Goal: Contribute content: Contribute content

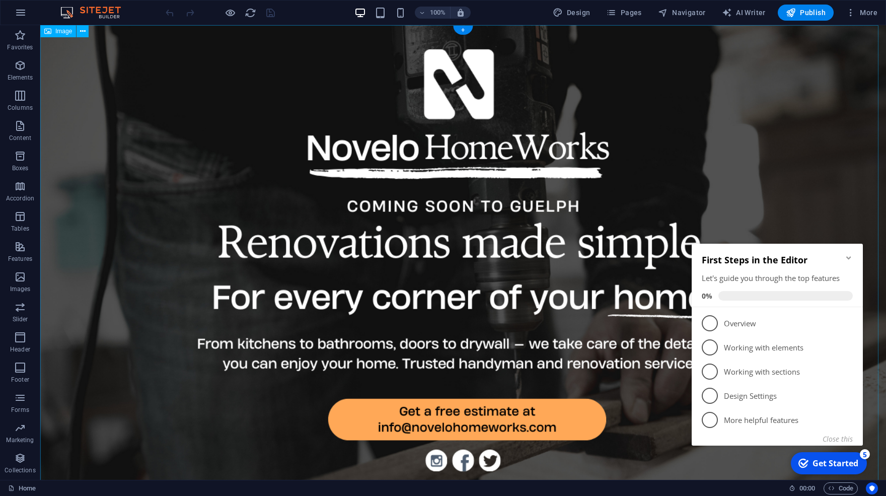
scroll to position [16, 0]
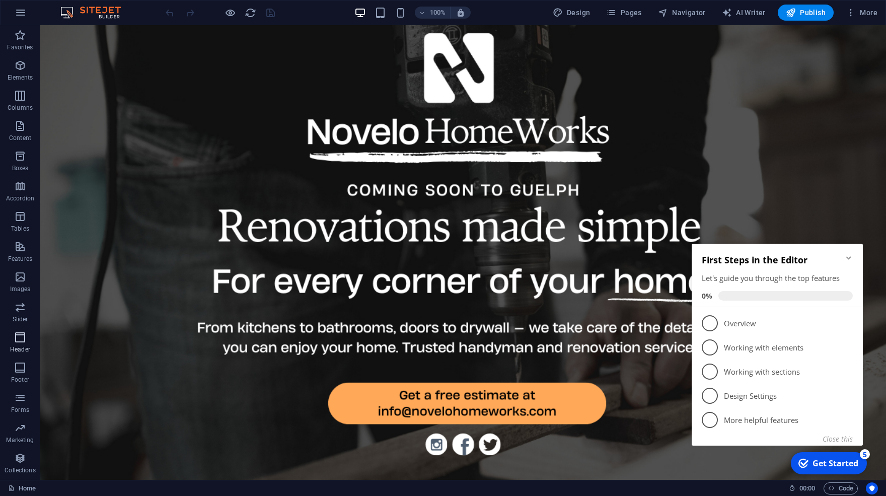
click at [18, 338] on icon "button" at bounding box center [20, 337] width 12 height 12
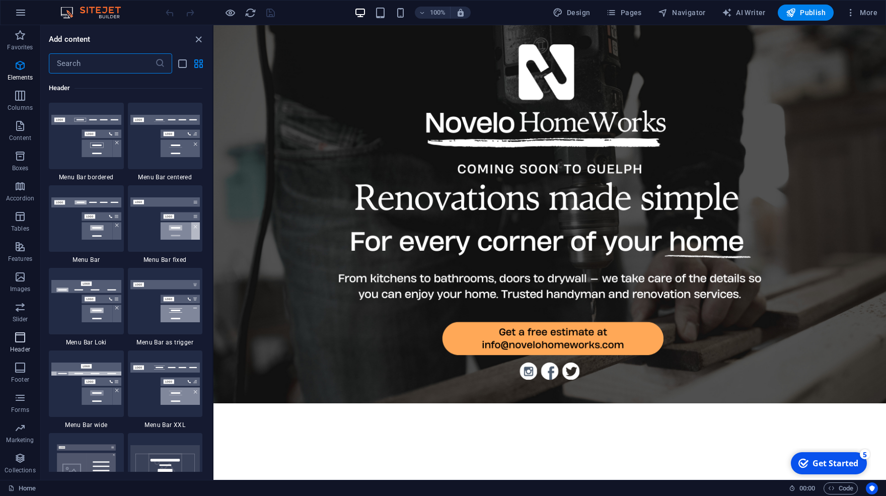
scroll to position [6062, 0]
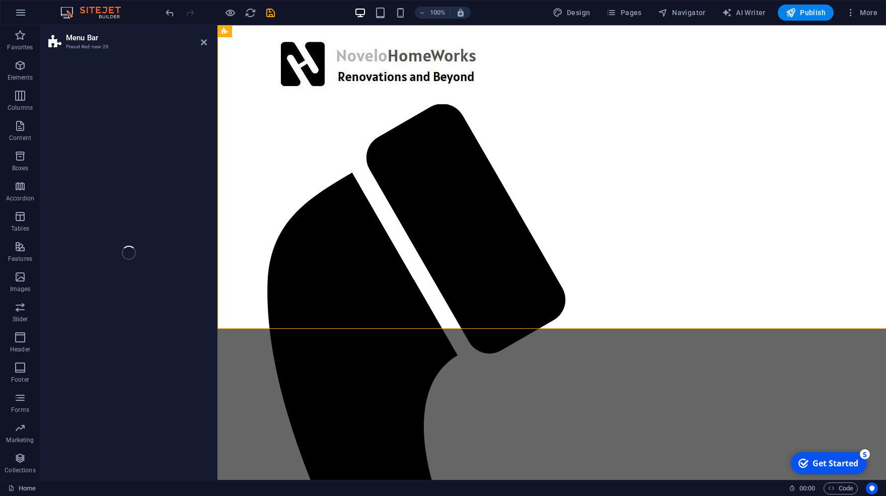
select select "rem"
select select "preset-menu-v2-border"
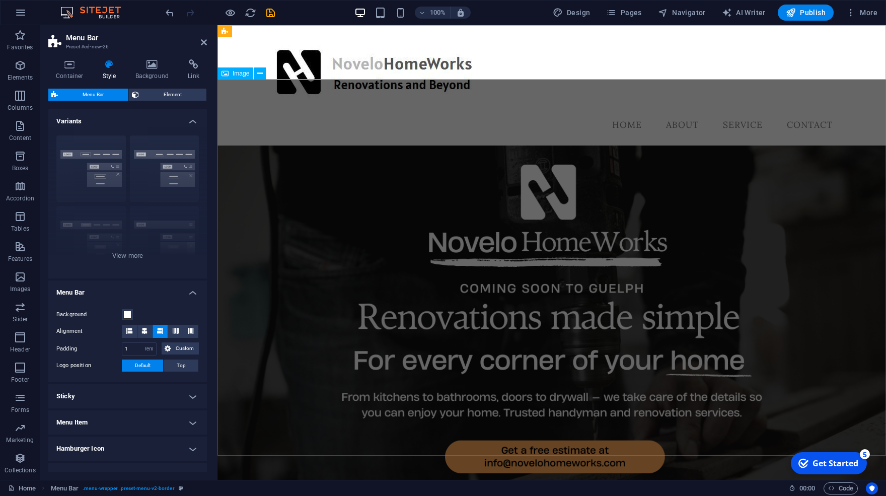
click at [848, 153] on figure at bounding box center [551, 333] width 669 height 376
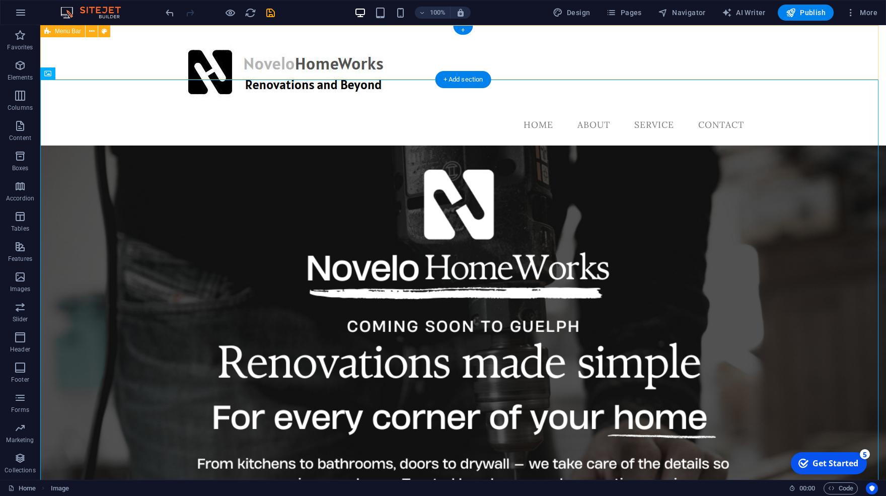
click at [372, 70] on div "Menu Home About Service Contact" at bounding box center [463, 85] width 846 height 120
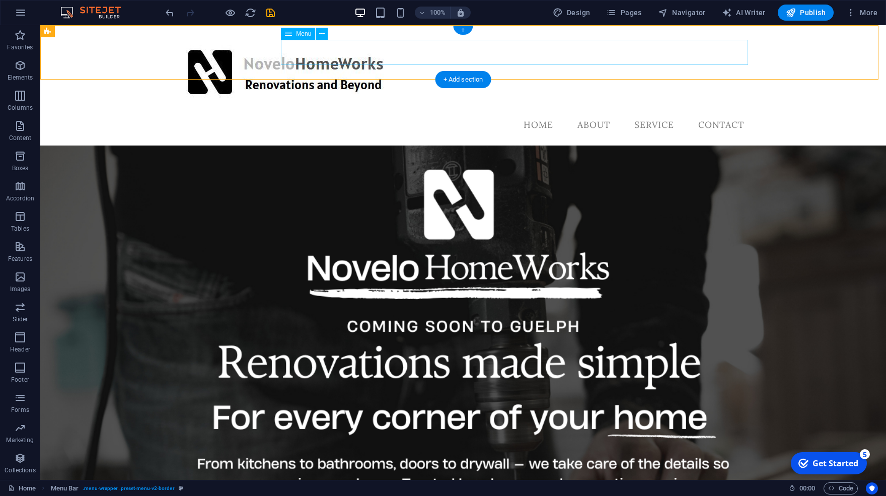
click at [487, 112] on nav "Home About Service Contact" at bounding box center [463, 124] width 578 height 25
click at [457, 78] on div "+ Add section" at bounding box center [463, 79] width 56 height 17
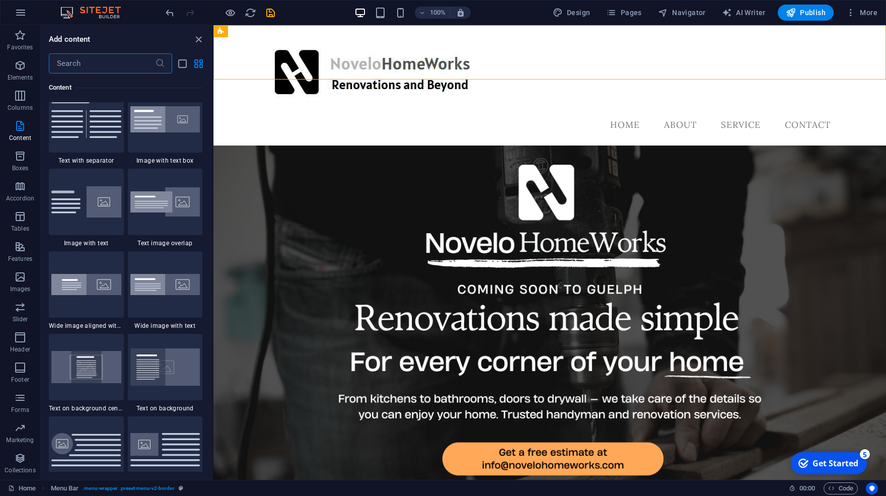
scroll to position [1861, 0]
click at [595, 112] on nav "Home About Service Contact" at bounding box center [550, 124] width 578 height 25
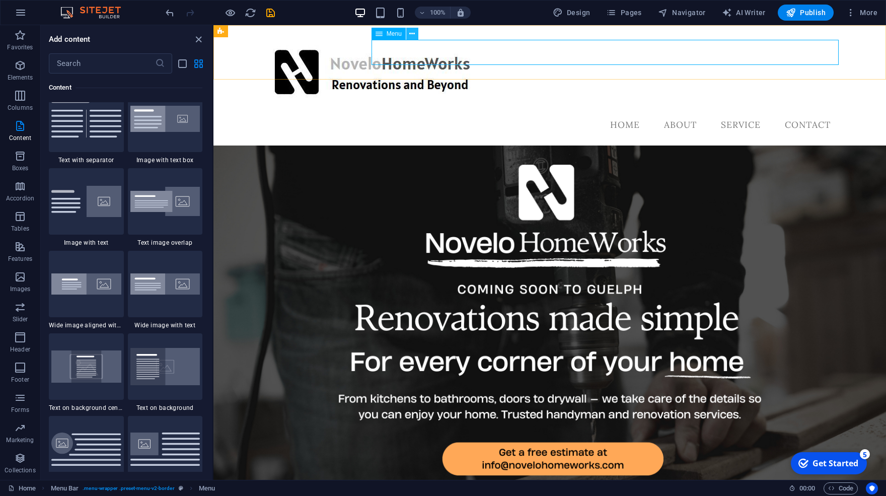
click at [412, 35] on icon at bounding box center [412, 34] width 6 height 11
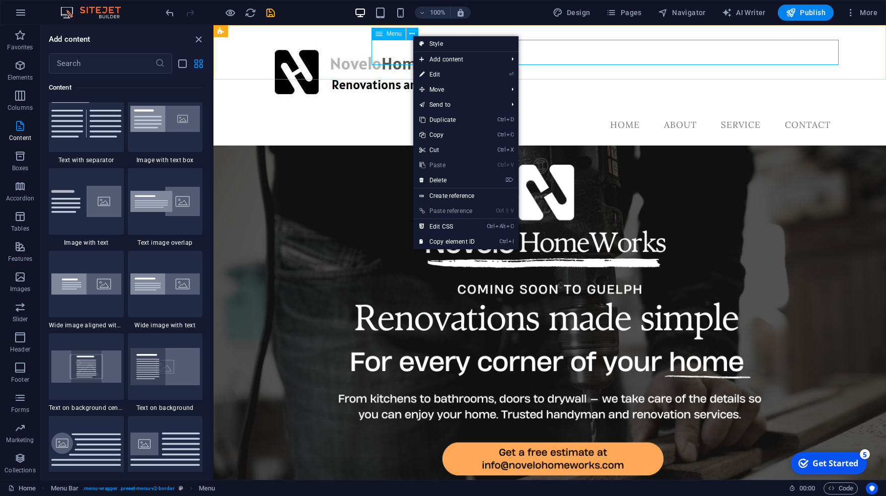
click at [393, 34] on span "Menu" at bounding box center [394, 34] width 15 height 6
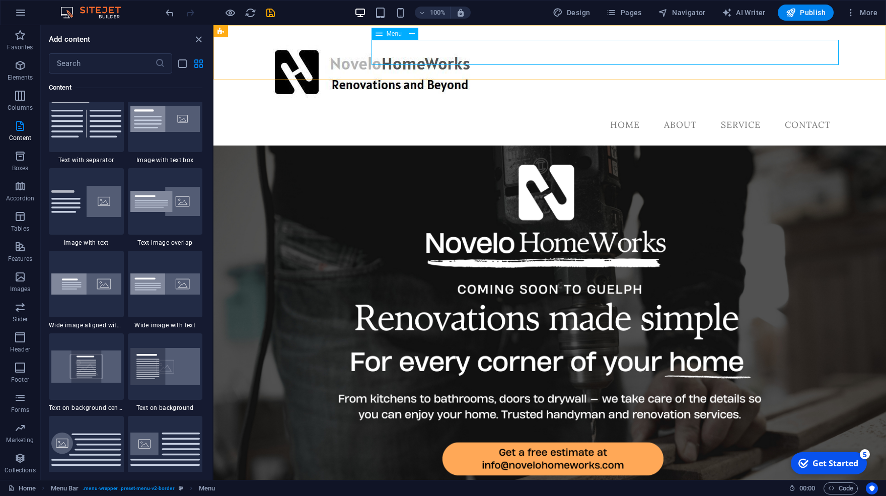
click at [379, 34] on icon at bounding box center [379, 34] width 7 height 12
click at [413, 35] on icon at bounding box center [412, 34] width 6 height 11
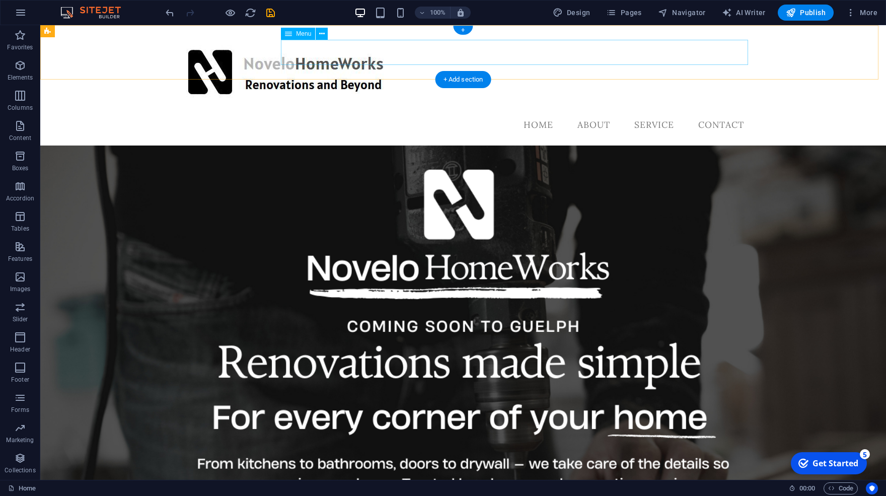
click at [709, 112] on nav "Home About Service Contact" at bounding box center [463, 124] width 578 height 25
select select
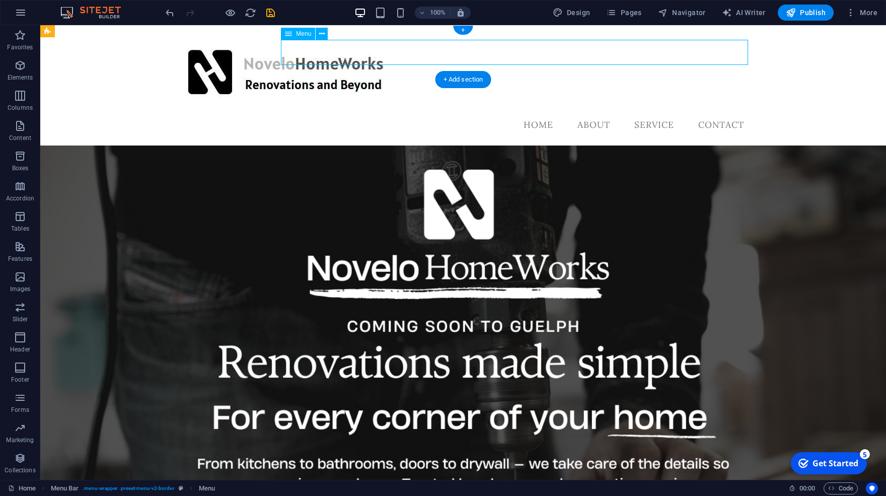
select select
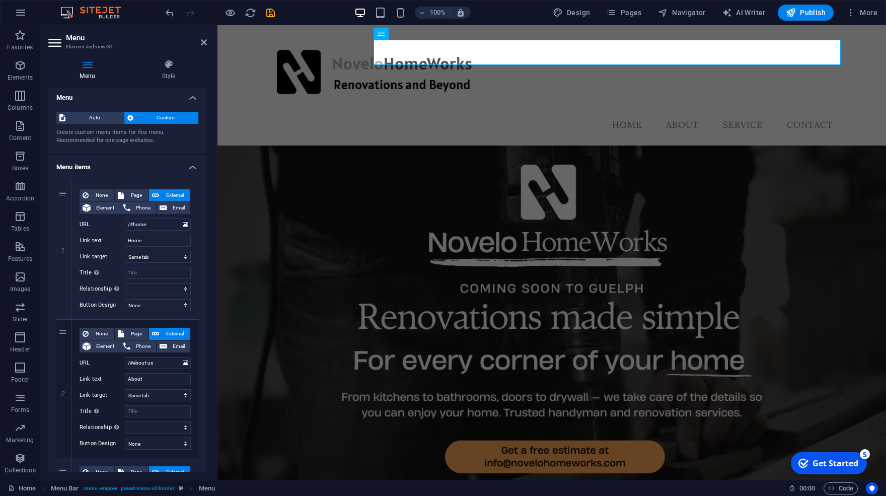
scroll to position [0, 0]
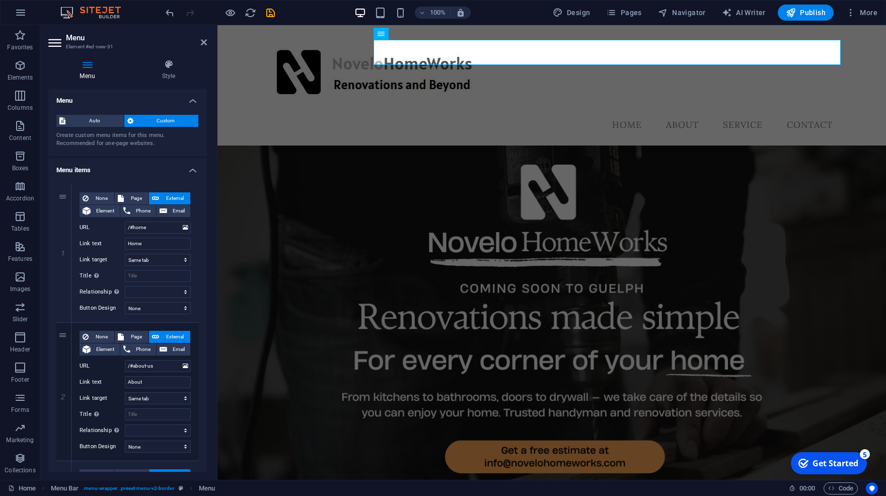
click at [182, 171] on h4 "Menu items" at bounding box center [127, 167] width 159 height 18
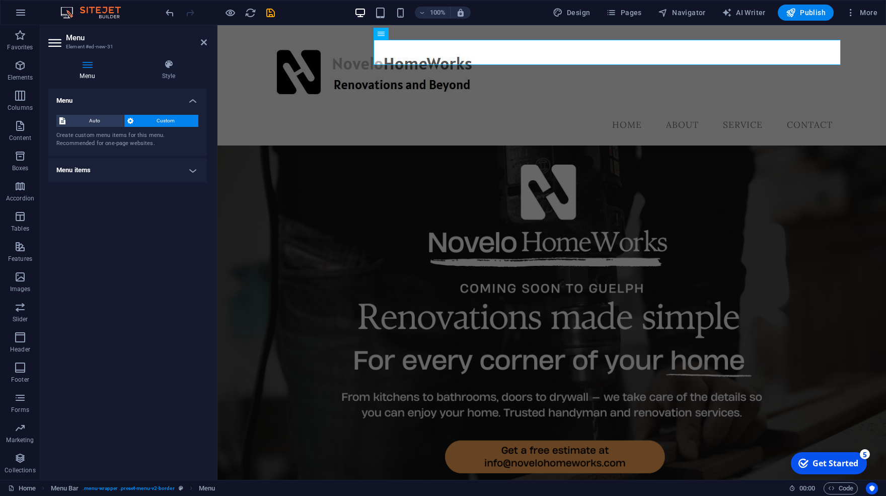
click at [191, 169] on h4 "Menu items" at bounding box center [127, 170] width 159 height 24
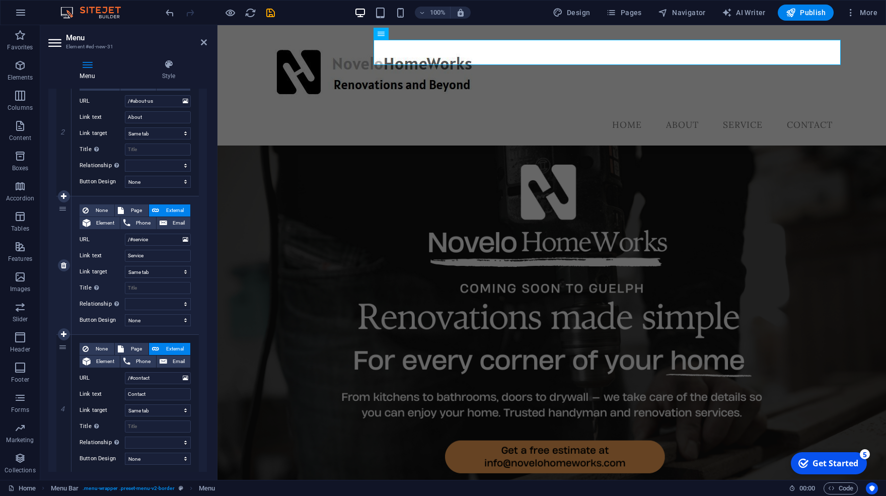
scroll to position [294, 0]
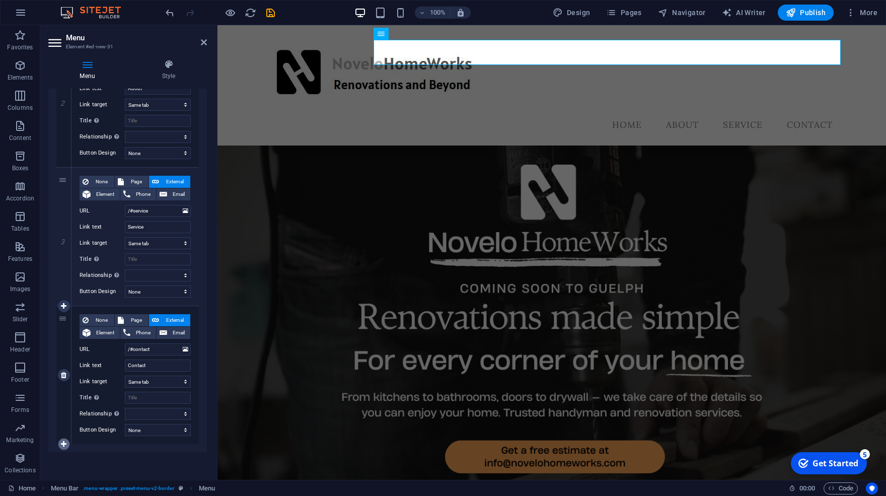
click at [63, 444] on icon at bounding box center [64, 444] width 6 height 7
select select
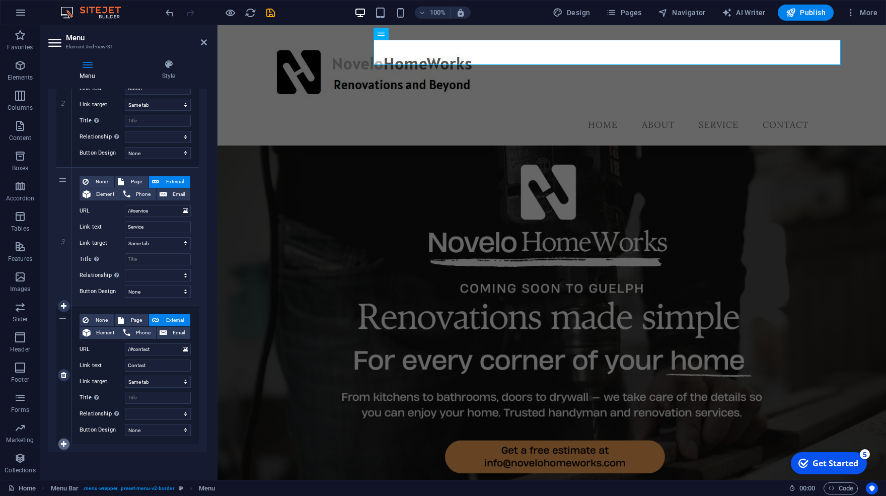
select select
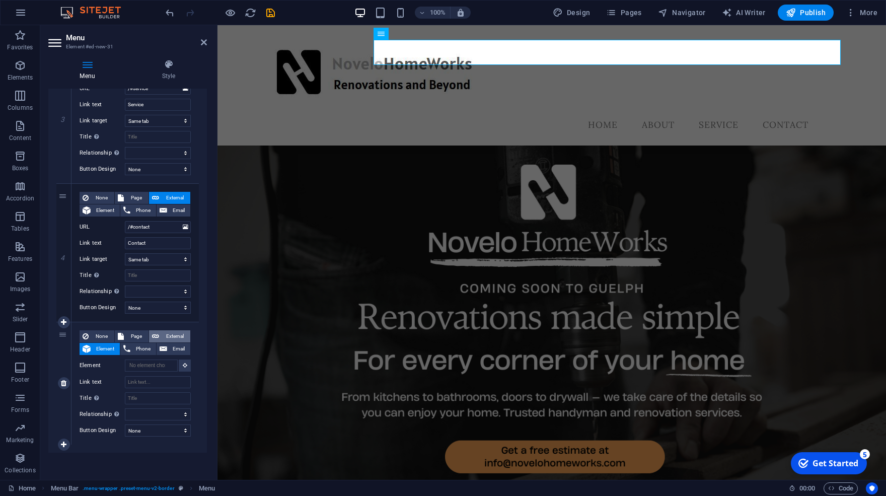
click at [171, 333] on span "External" at bounding box center [174, 336] width 25 height 12
select select
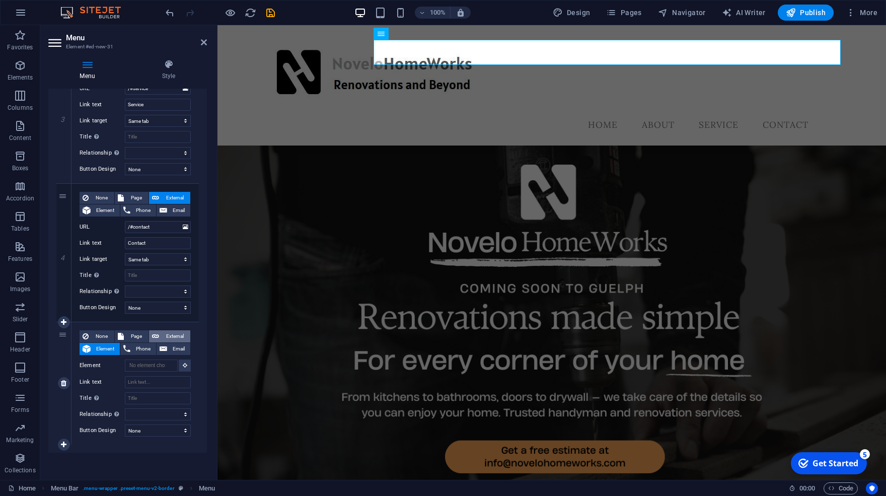
select select "blank"
select select
drag, startPoint x: 161, startPoint y: 227, endPoint x: 116, endPoint y: 225, distance: 45.4
click at [125, 225] on input "/#contact" at bounding box center [158, 227] width 66 height 12
click at [150, 368] on input "URL" at bounding box center [158, 365] width 66 height 12
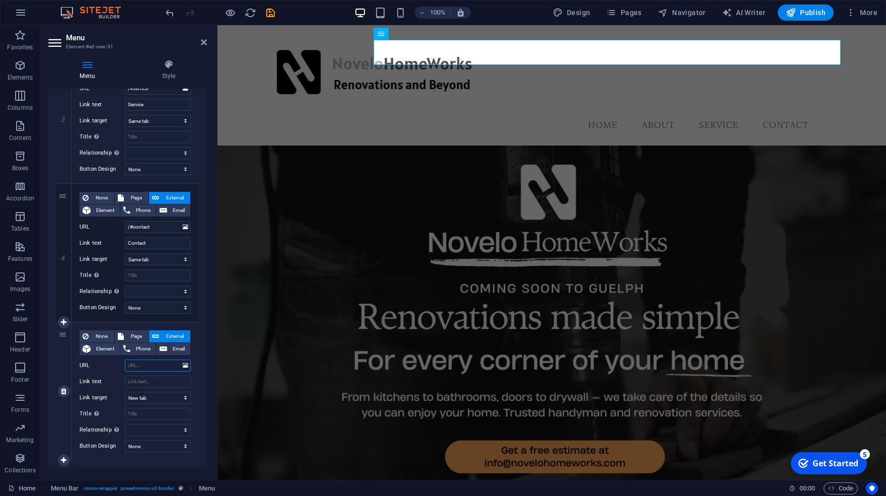
paste input "/#contact"
type input "/#contact"
select select
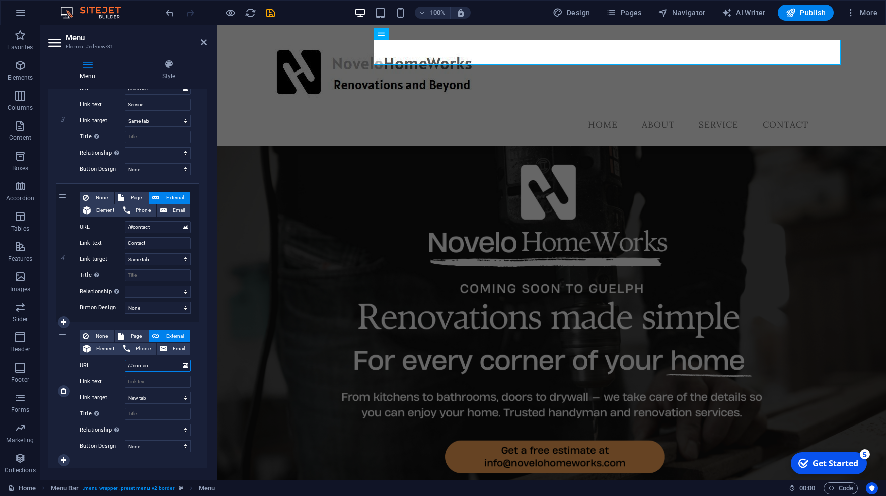
select select
drag, startPoint x: 134, startPoint y: 363, endPoint x: 180, endPoint y: 366, distance: 45.4
click at [180, 366] on input "/#contact" at bounding box center [158, 365] width 66 height 12
type input "/#"
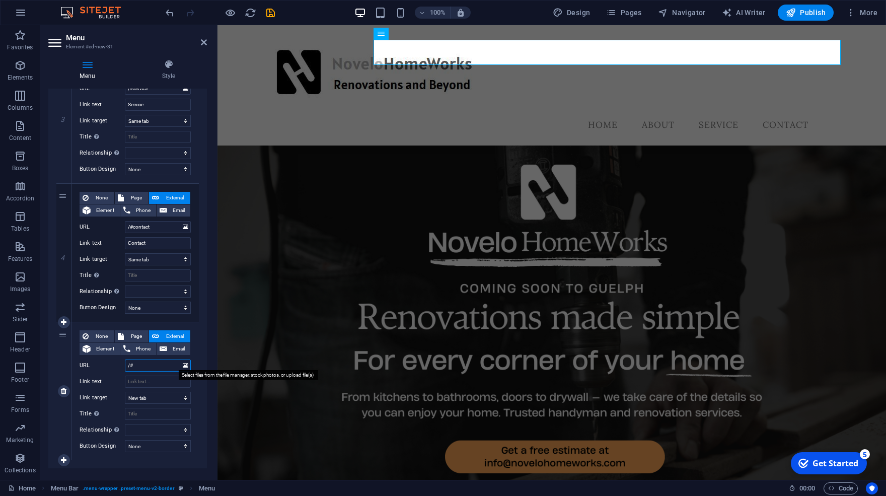
select select
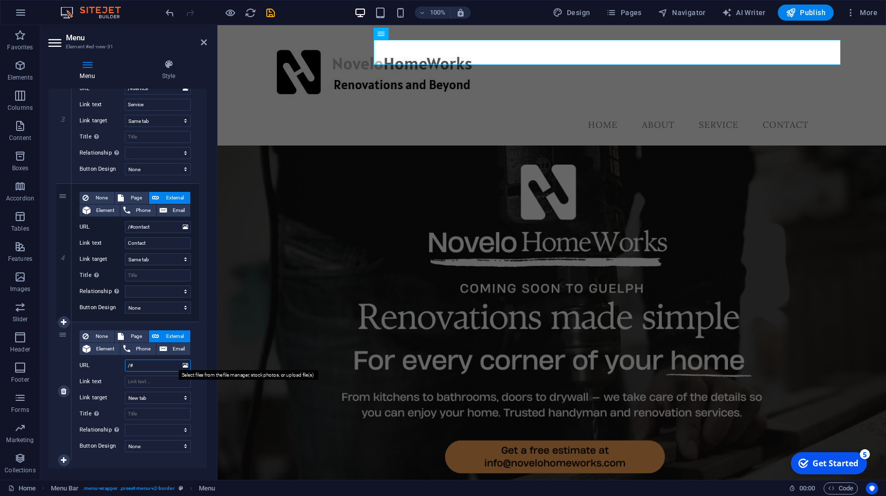
type input "/#B"
select select
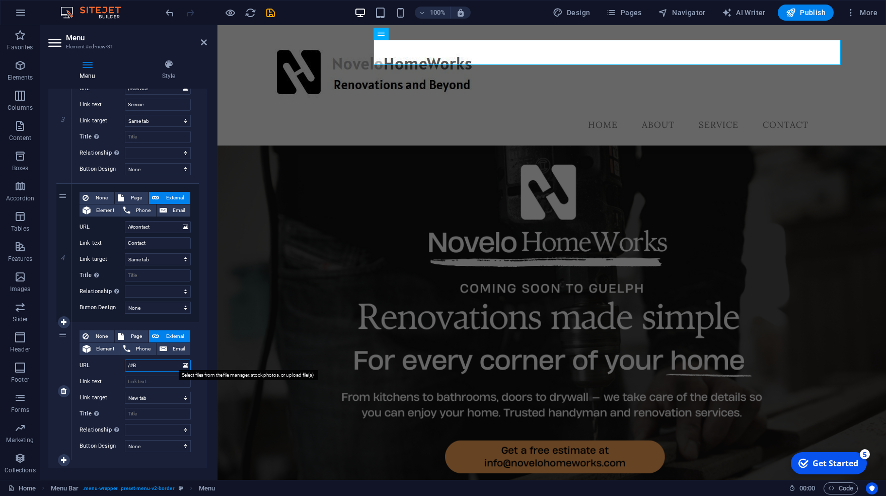
select select
type input "/#"
select select
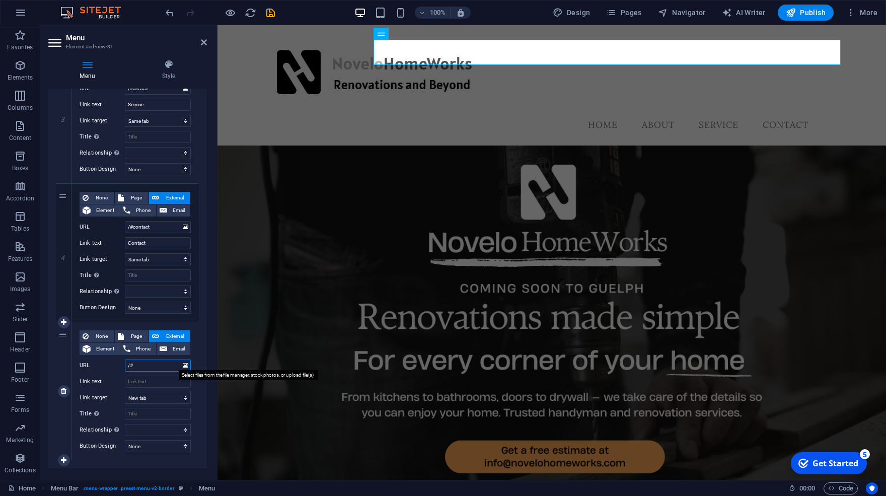
select select
type input "/#blog"
select select
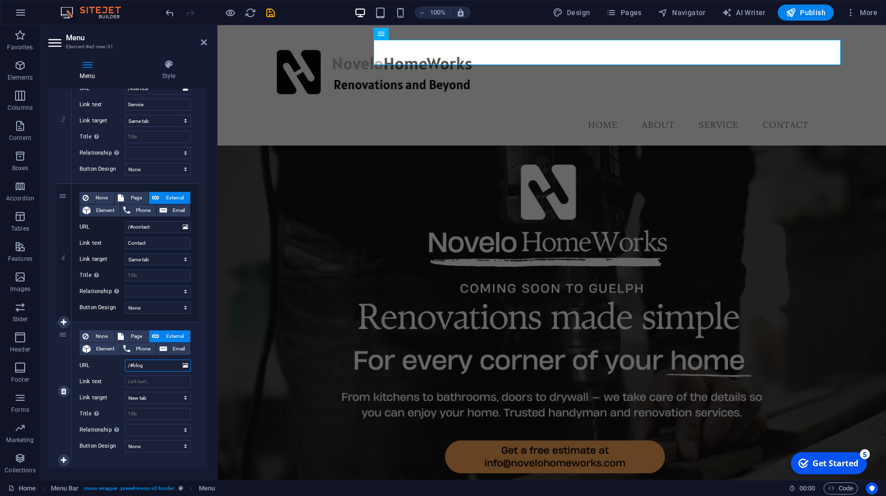
select select
type input "/#blog"
click at [158, 390] on div "None Page External Element Phone Email Page Home About Us Contact Legal Notice …" at bounding box center [135, 383] width 111 height 106
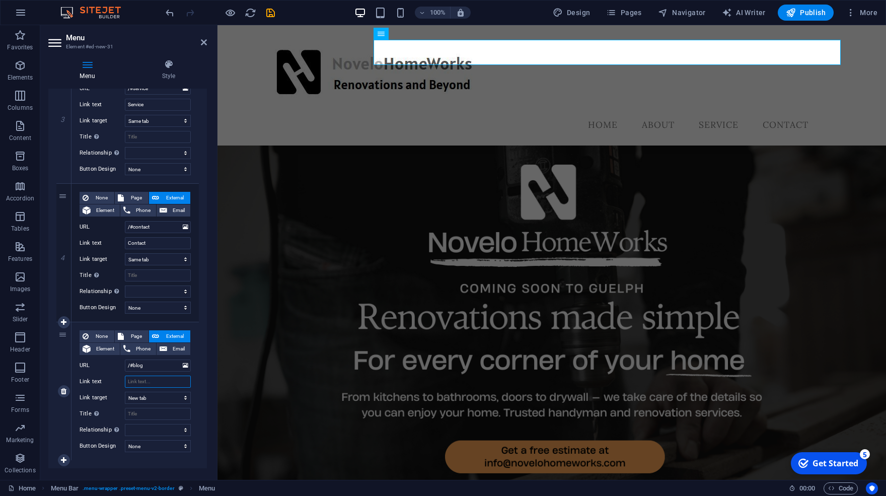
click at [157, 380] on input "Link text" at bounding box center [158, 382] width 66 height 12
type input "Bl"
select select
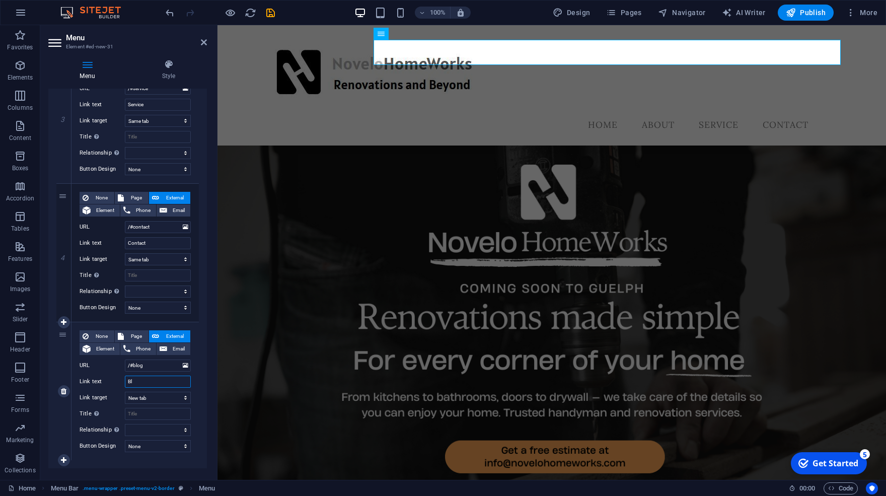
select select
type input "Blog"
select select
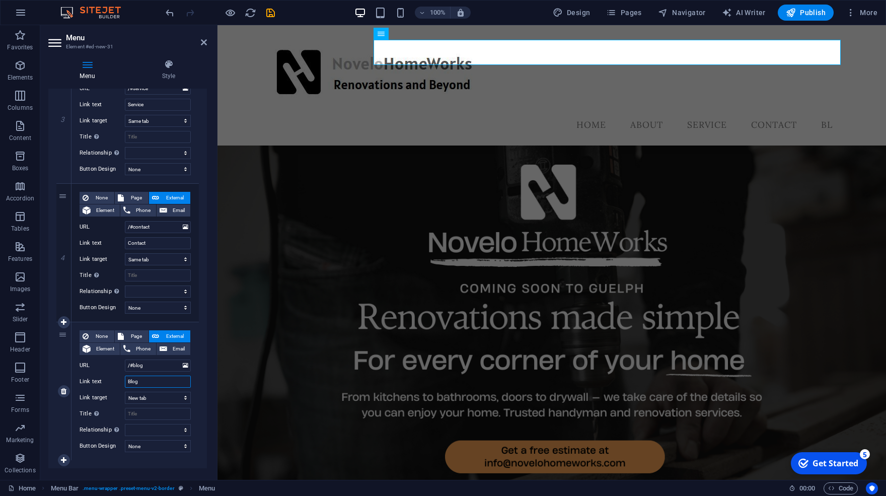
select select
type input "Blog"
click at [125, 392] on select "New tab Same tab Overlay" at bounding box center [158, 398] width 66 height 12
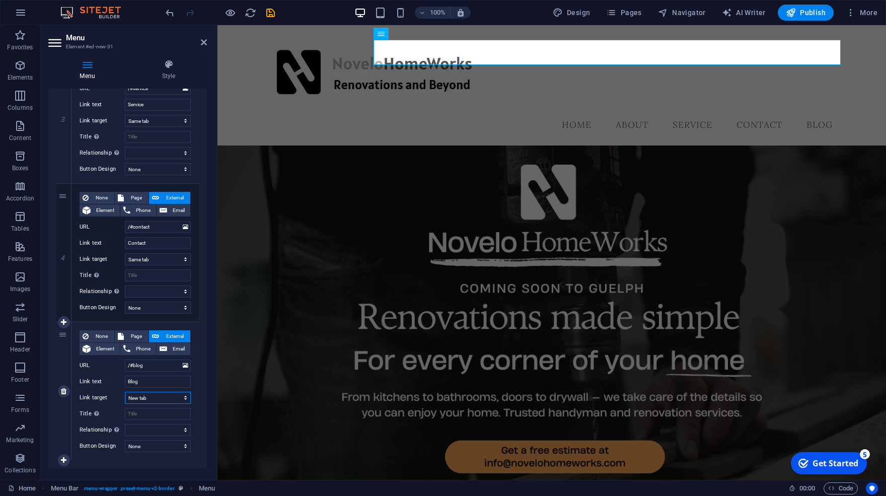
select select
click option "Same tab" at bounding box center [0, 0] width 0 height 0
select select
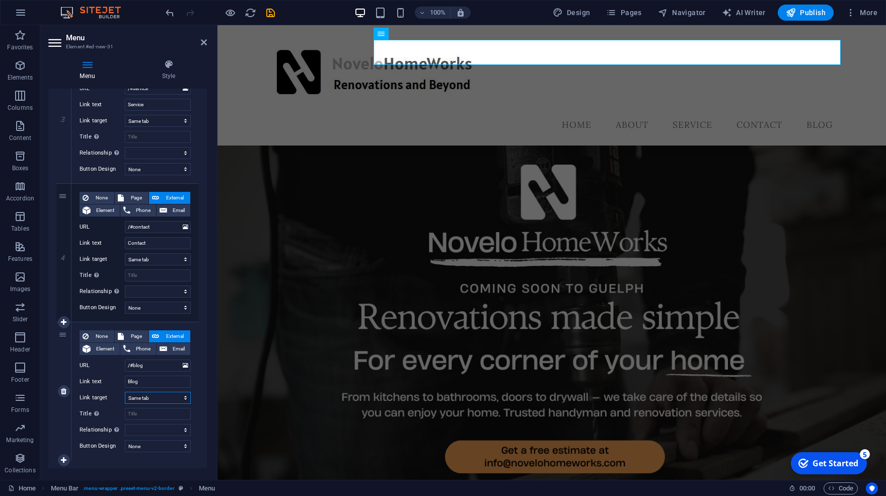
select select
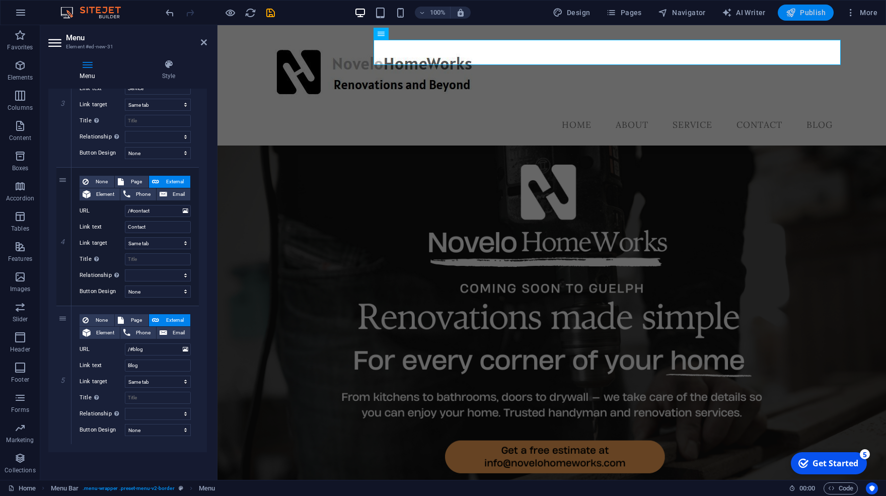
click at [814, 8] on button "Publish" at bounding box center [806, 13] width 56 height 16
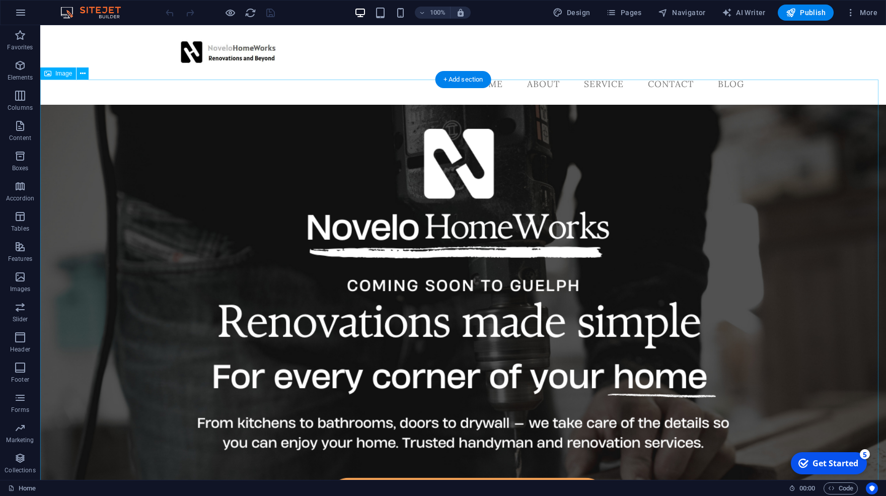
scroll to position [70, 0]
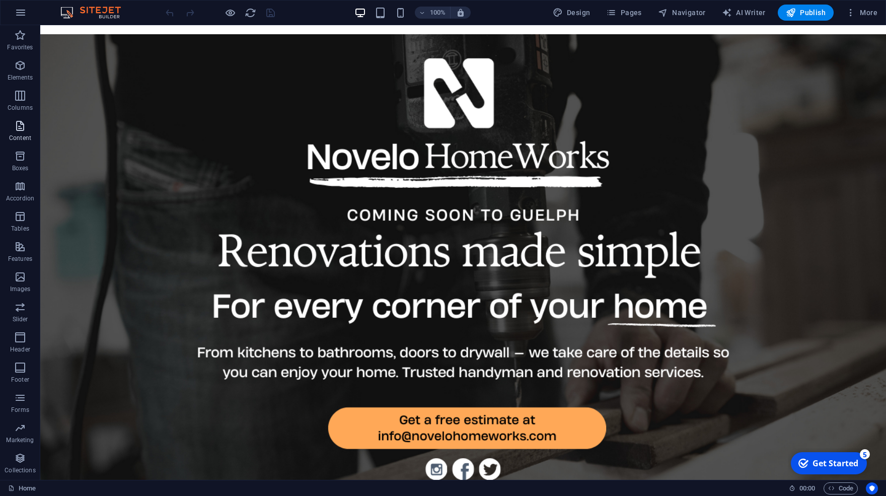
click at [20, 128] on icon "button" at bounding box center [20, 126] width 12 height 12
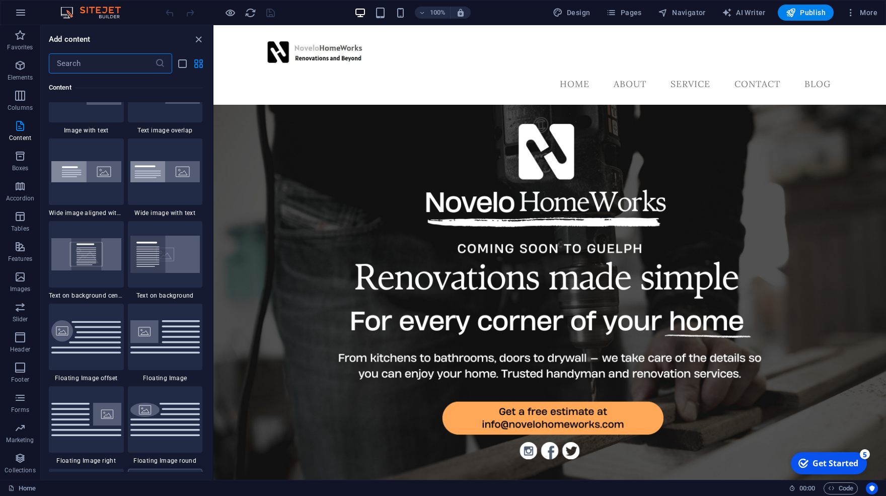
scroll to position [1903, 0]
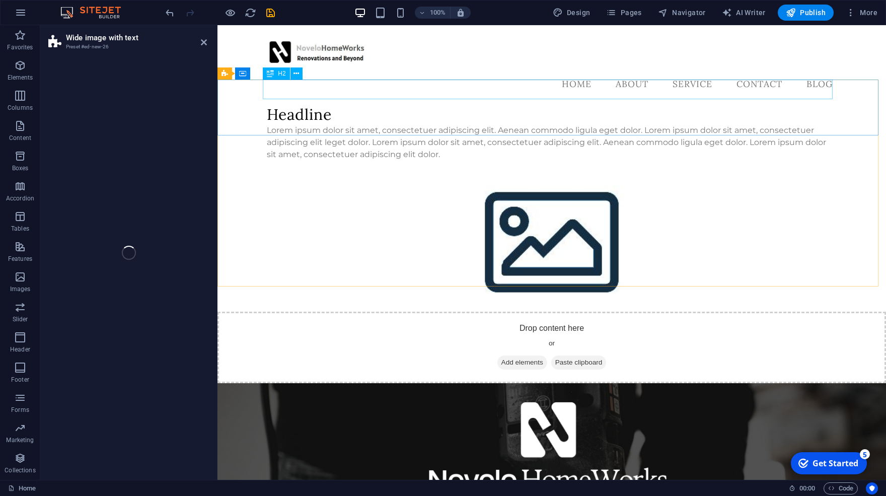
select select "%"
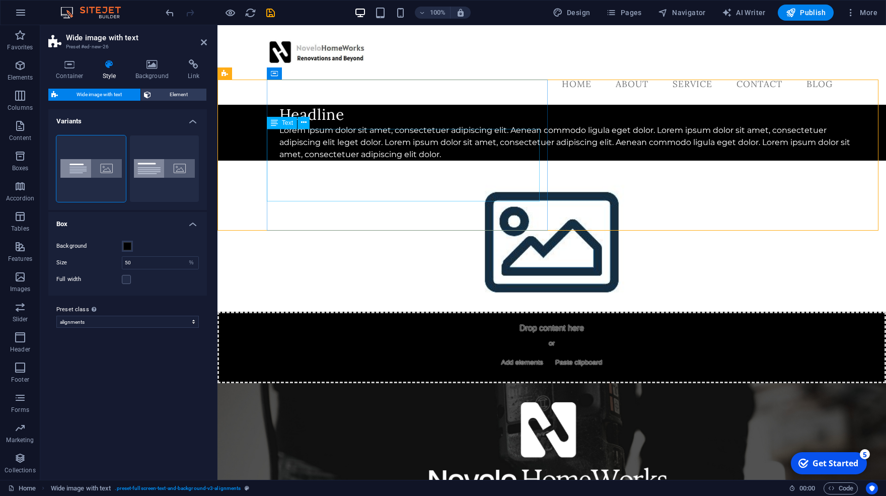
click at [310, 140] on div "Lorem ipsum dolor sit amet, consectetuer adipiscing elit. Aenean commodo ligula…" at bounding box center [572, 142] width 586 height 36
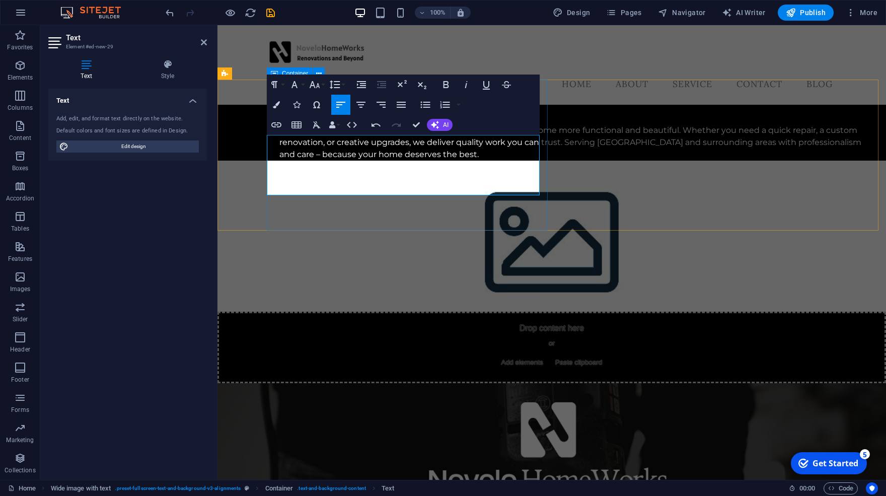
click at [512, 161] on div "Headline At [PERSON_NAME] Homeworks, we specialize in making your home more fun…" at bounding box center [576, 133] width 619 height 56
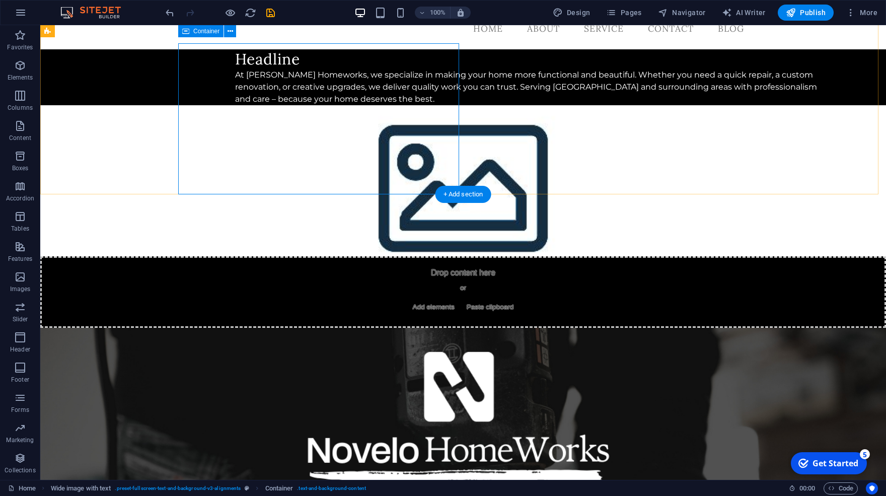
scroll to position [0, 0]
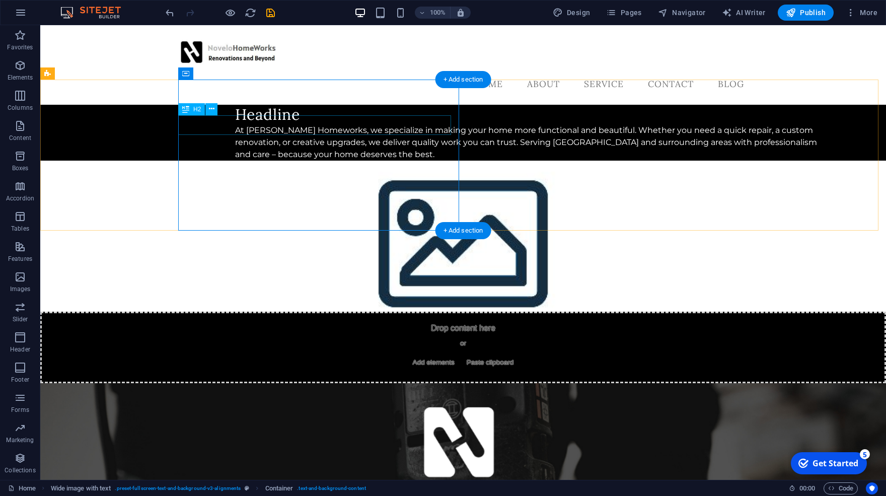
click at [247, 122] on div "Headline" at bounding box center [528, 115] width 586 height 20
click at [239, 124] on div "Headline" at bounding box center [528, 115] width 586 height 20
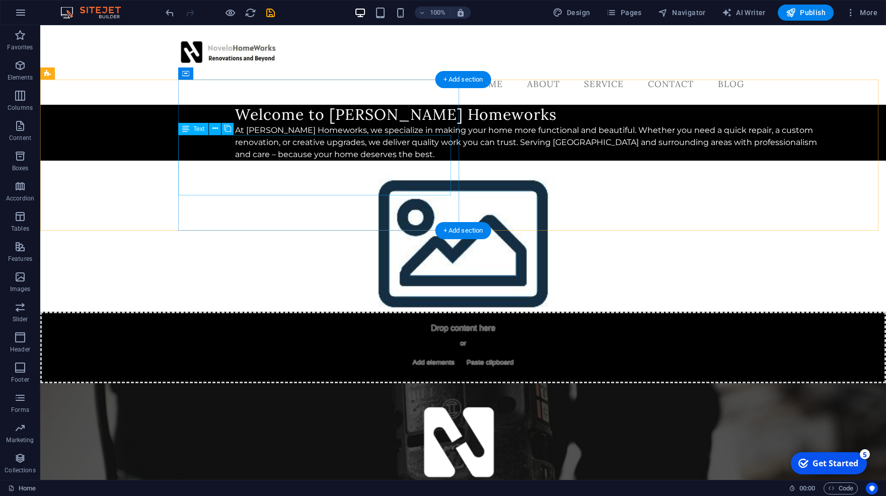
click at [278, 138] on div "At [PERSON_NAME] Homeworks, we specialize in making your home more functional a…" at bounding box center [528, 142] width 586 height 36
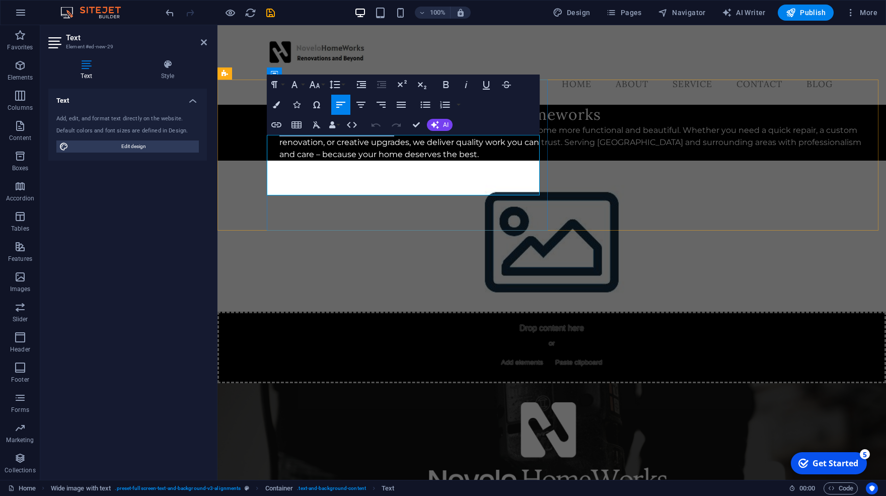
drag, startPoint x: 364, startPoint y: 144, endPoint x: 268, endPoint y: 143, distance: 96.7
click at [279, 143] on p "At [PERSON_NAME] Homeworks, we specialize in making your home more functional a…" at bounding box center [572, 142] width 586 height 36
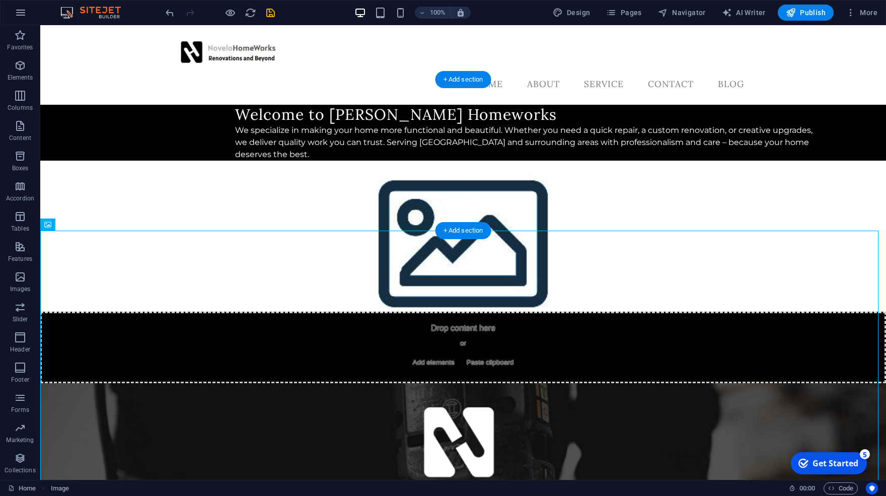
click at [684, 183] on figure at bounding box center [463, 236] width 846 height 151
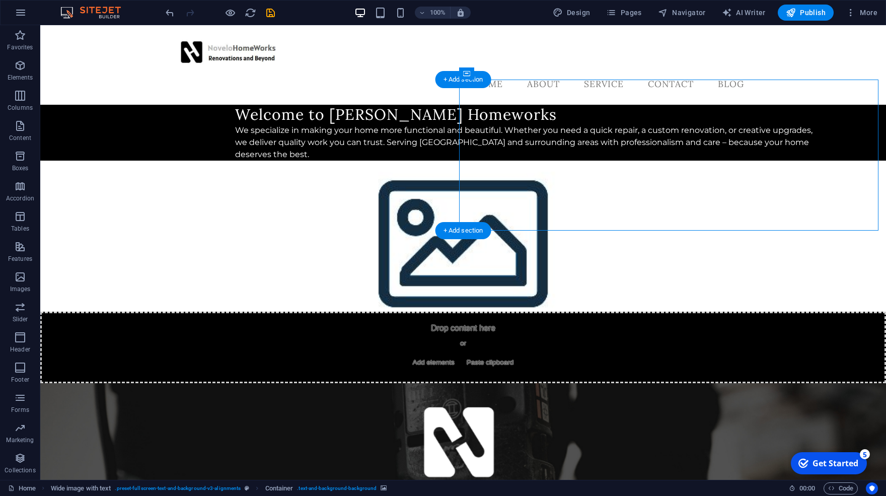
click at [636, 172] on figure at bounding box center [463, 236] width 846 height 151
select select "px"
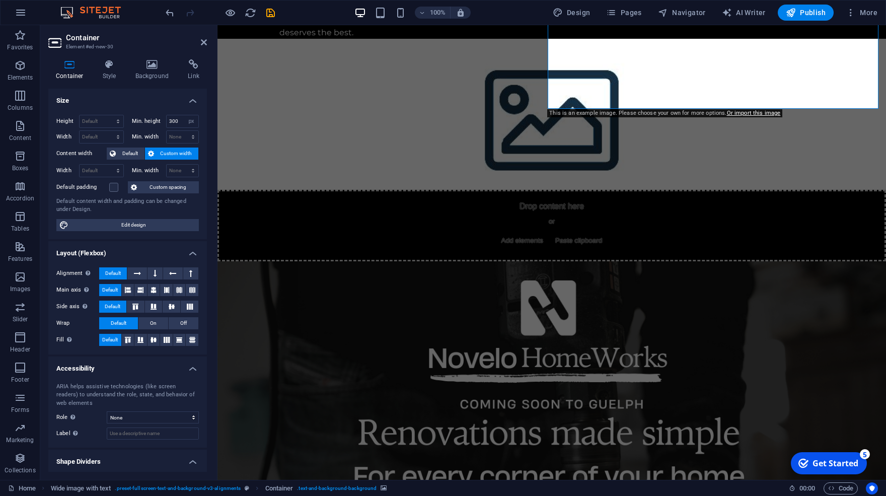
click at [708, 51] on figure at bounding box center [551, 114] width 669 height 151
click at [145, 60] on icon at bounding box center [152, 64] width 49 height 10
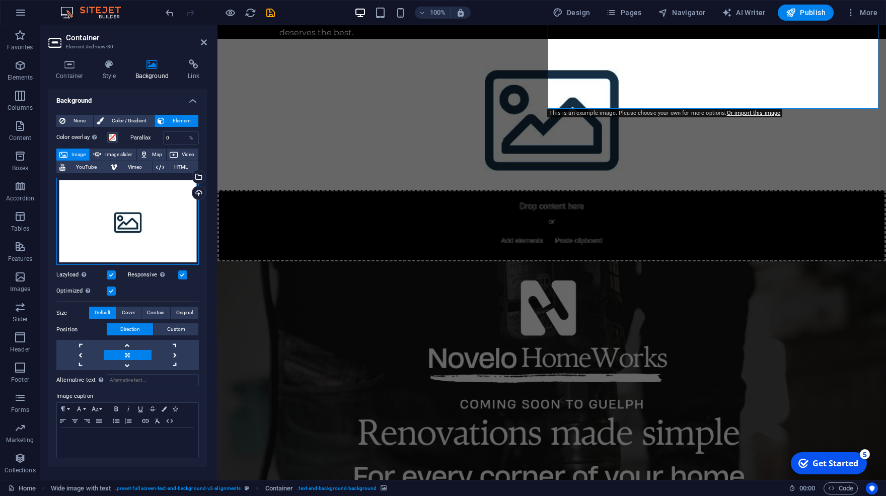
click at [119, 218] on div "Drag files here, click to choose files or select files from Files or our free s…" at bounding box center [127, 222] width 142 height 88
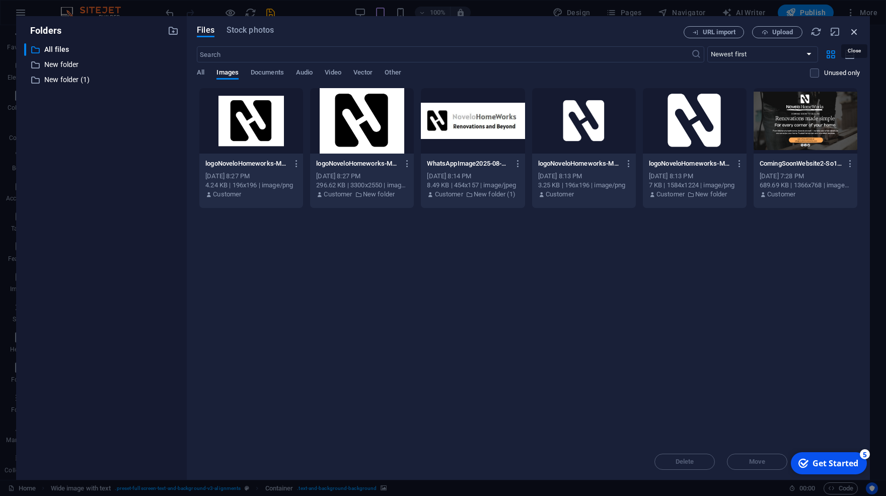
click at [856, 35] on icon "button" at bounding box center [854, 31] width 11 height 11
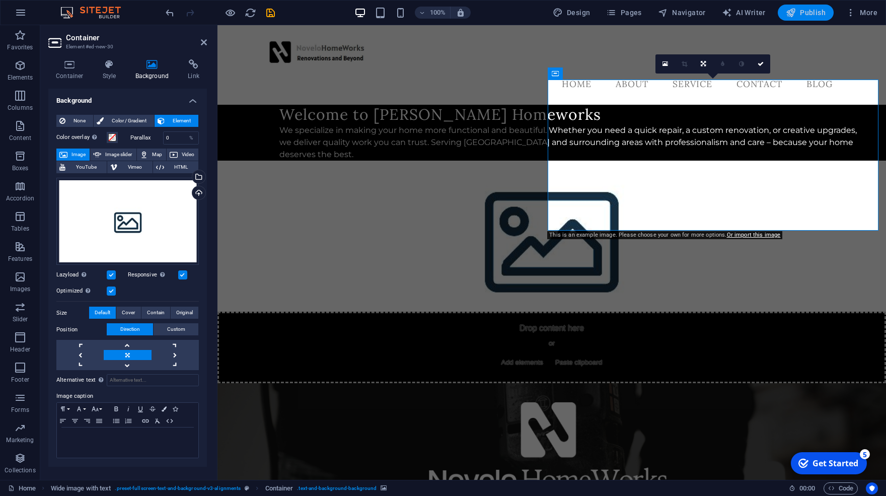
click at [820, 14] on span "Publish" at bounding box center [806, 13] width 40 height 10
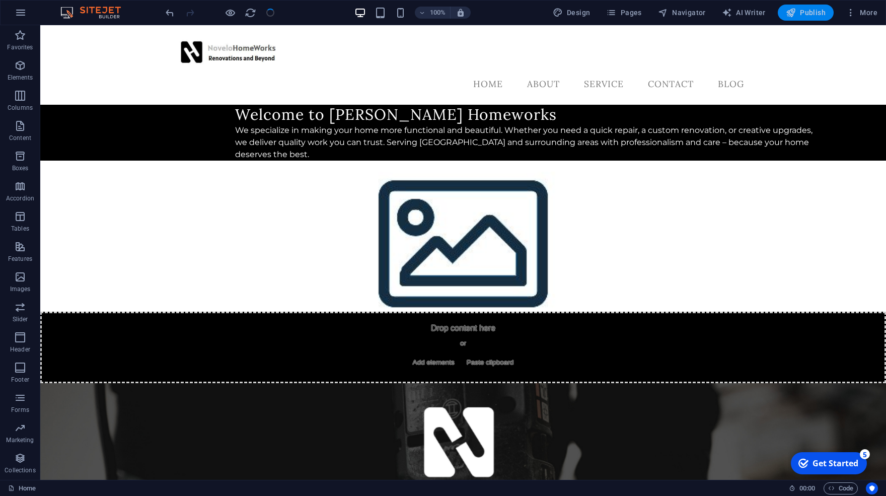
click at [812, 10] on span "Publish" at bounding box center [806, 13] width 40 height 10
